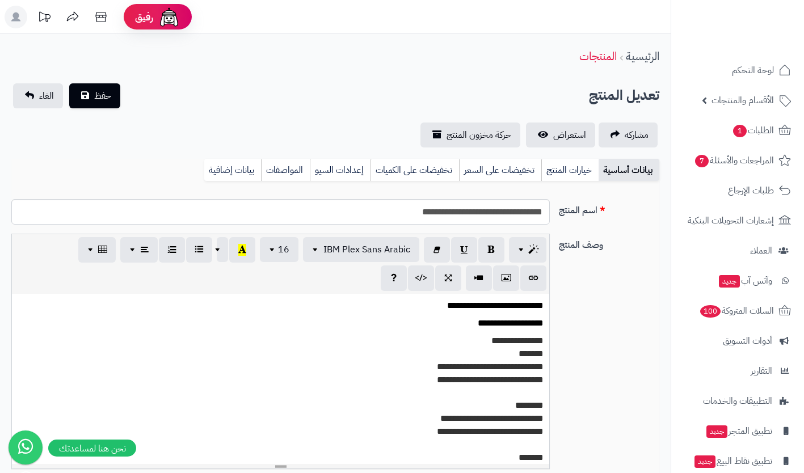
select select
click at [764, 135] on span "الطلبات 1" at bounding box center [753, 131] width 42 height 16
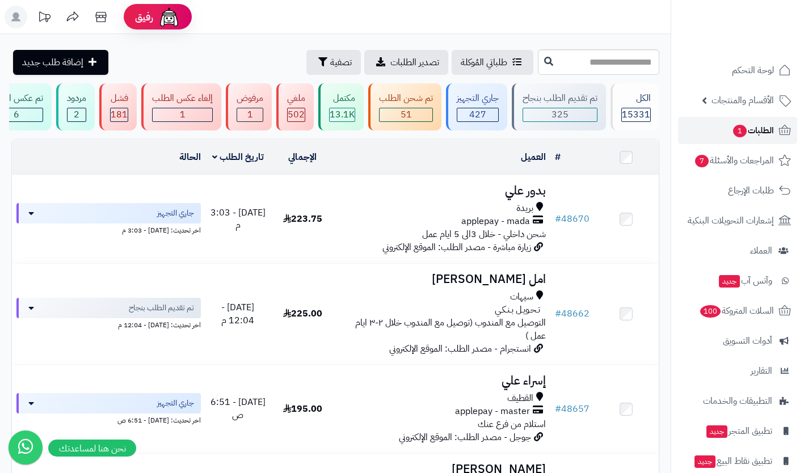
click at [758, 132] on span "الطلبات 1" at bounding box center [753, 131] width 42 height 16
